Goal: Use online tool/utility: Use online tool/utility

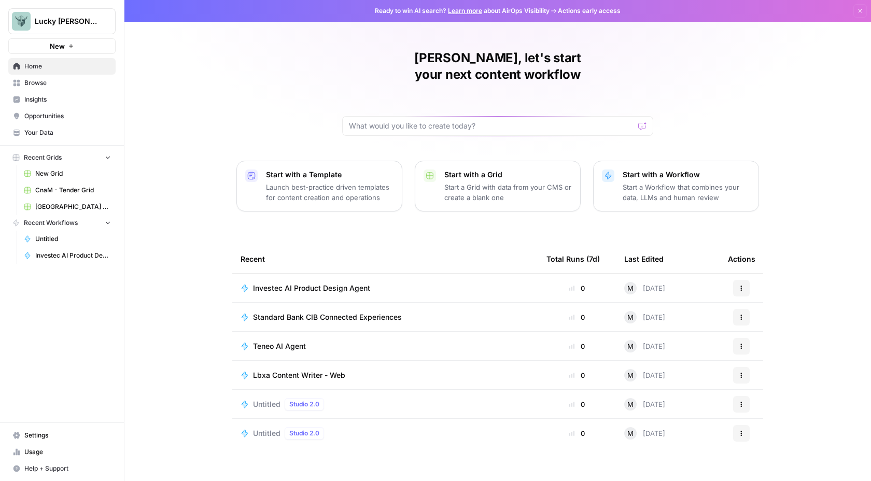
click at [332, 283] on span "Investec AI Product Design Agent" at bounding box center [311, 288] width 117 height 10
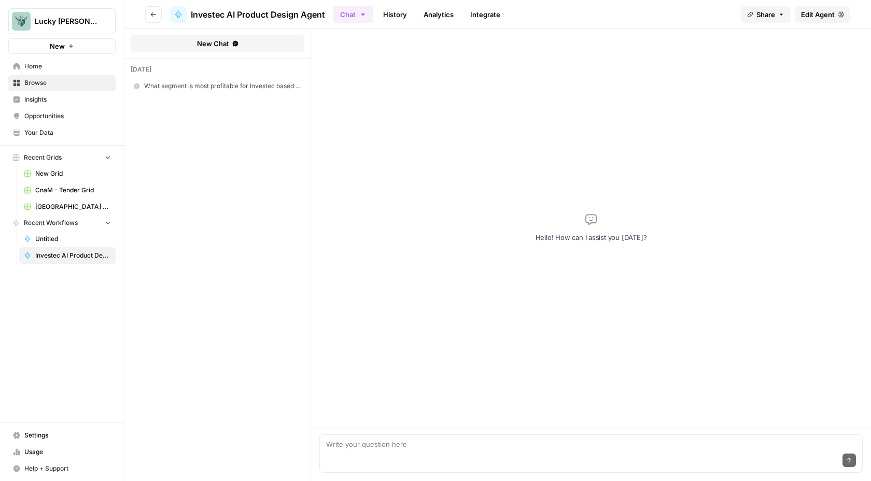
click at [289, 87] on span "What segment is most profitable for Investec based on the [Investec Playbook - …" at bounding box center [222, 85] width 157 height 9
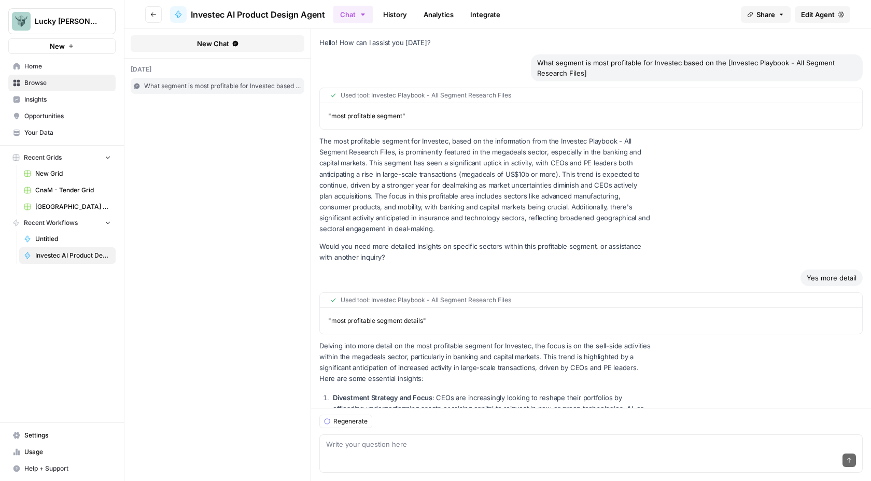
scroll to position [4106, 0]
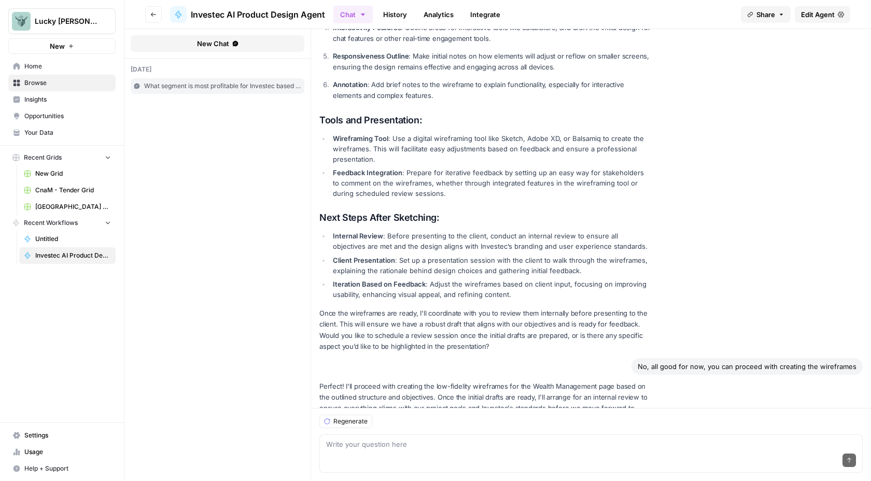
click at [47, 64] on span "Home" at bounding box center [67, 66] width 87 height 9
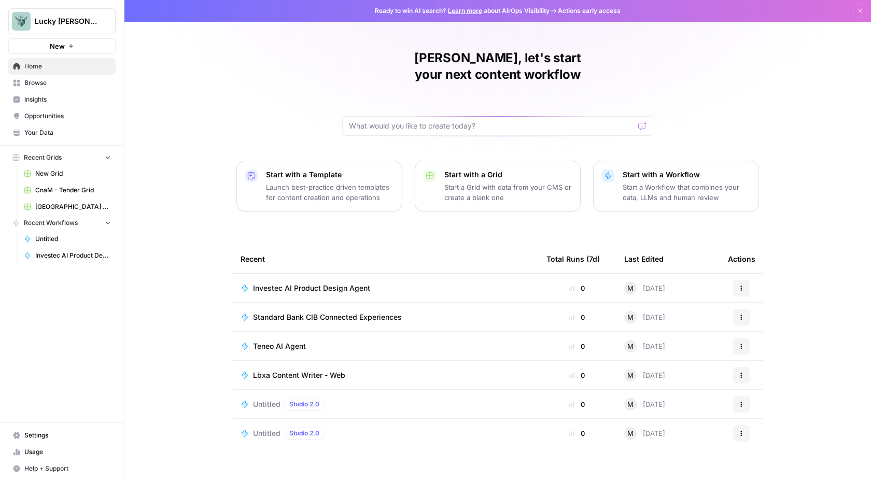
click at [320, 283] on span "Investec AI Product Design Agent" at bounding box center [311, 288] width 117 height 10
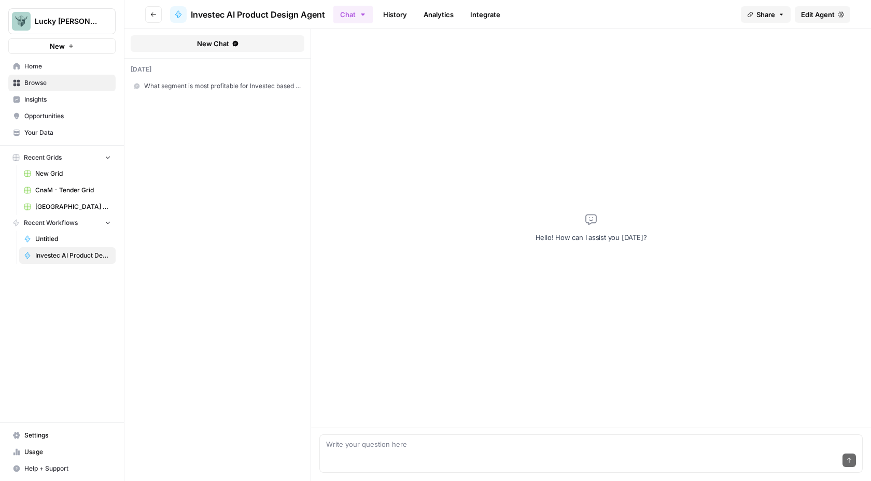
click at [392, 441] on textarea at bounding box center [591, 444] width 530 height 10
